Goal: Information Seeking & Learning: Find specific fact

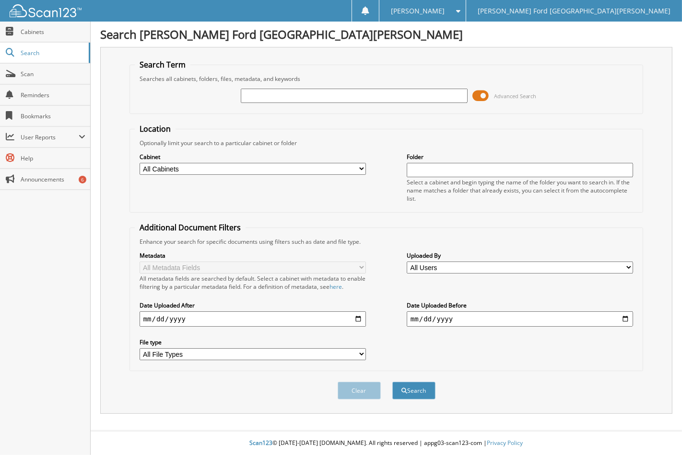
click at [288, 92] on input "text" at bounding box center [354, 96] width 226 height 14
click at [300, 93] on input "text" at bounding box center [354, 96] width 226 height 14
type input "2545696"
click at [392, 382] on button "Search" at bounding box center [413, 391] width 43 height 18
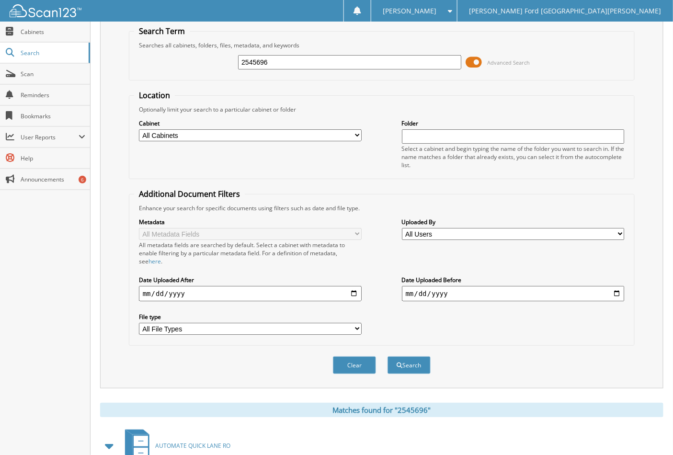
scroll to position [125, 0]
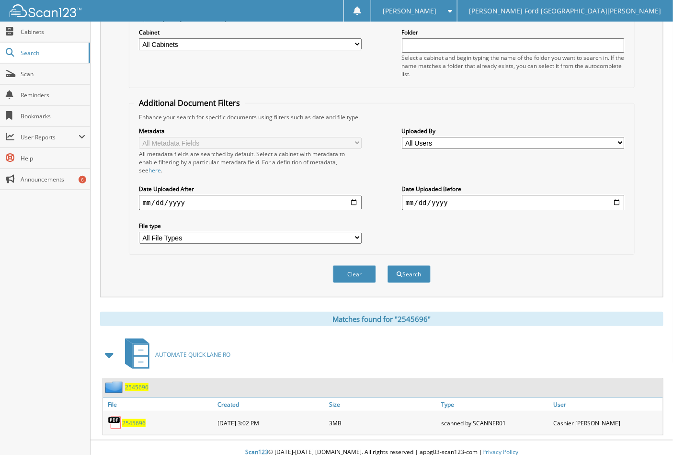
click at [137, 418] on div "2545696" at bounding box center [159, 423] width 112 height 19
click at [138, 419] on span "2545696" at bounding box center [133, 423] width 23 height 8
